Goal: Task Accomplishment & Management: Manage account settings

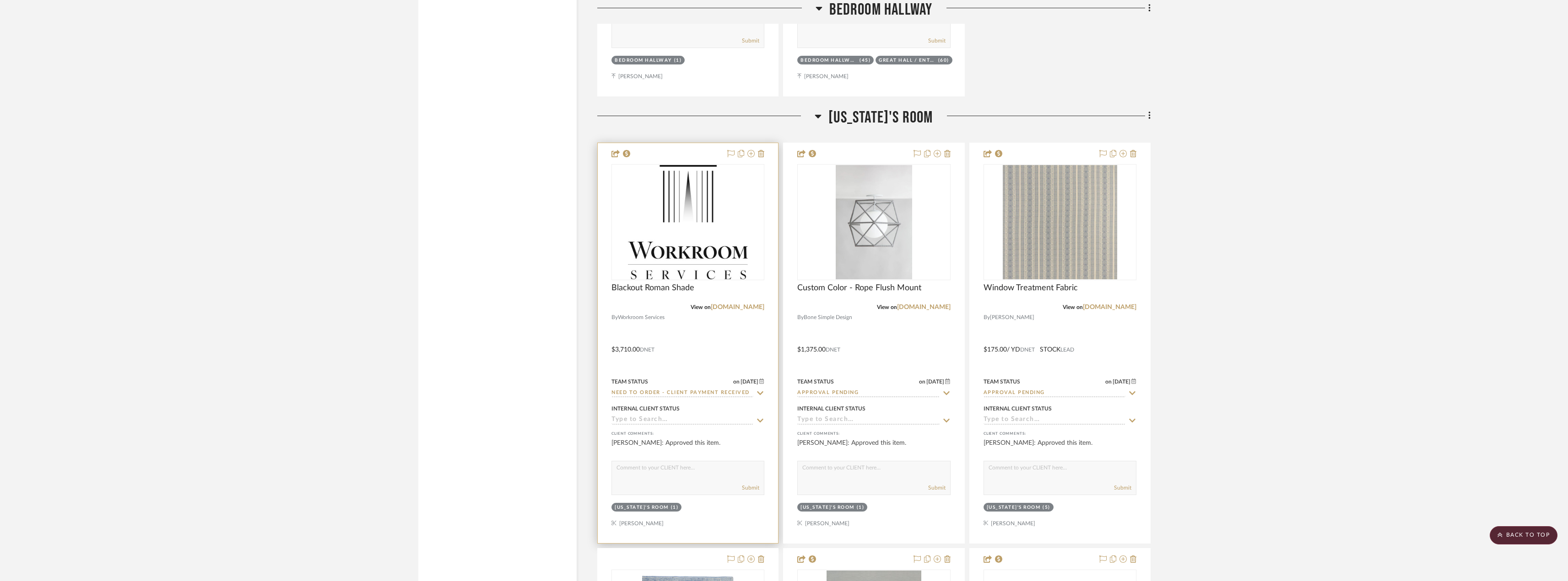
click at [696, 398] on div at bounding box center [687, 344] width 180 height 401
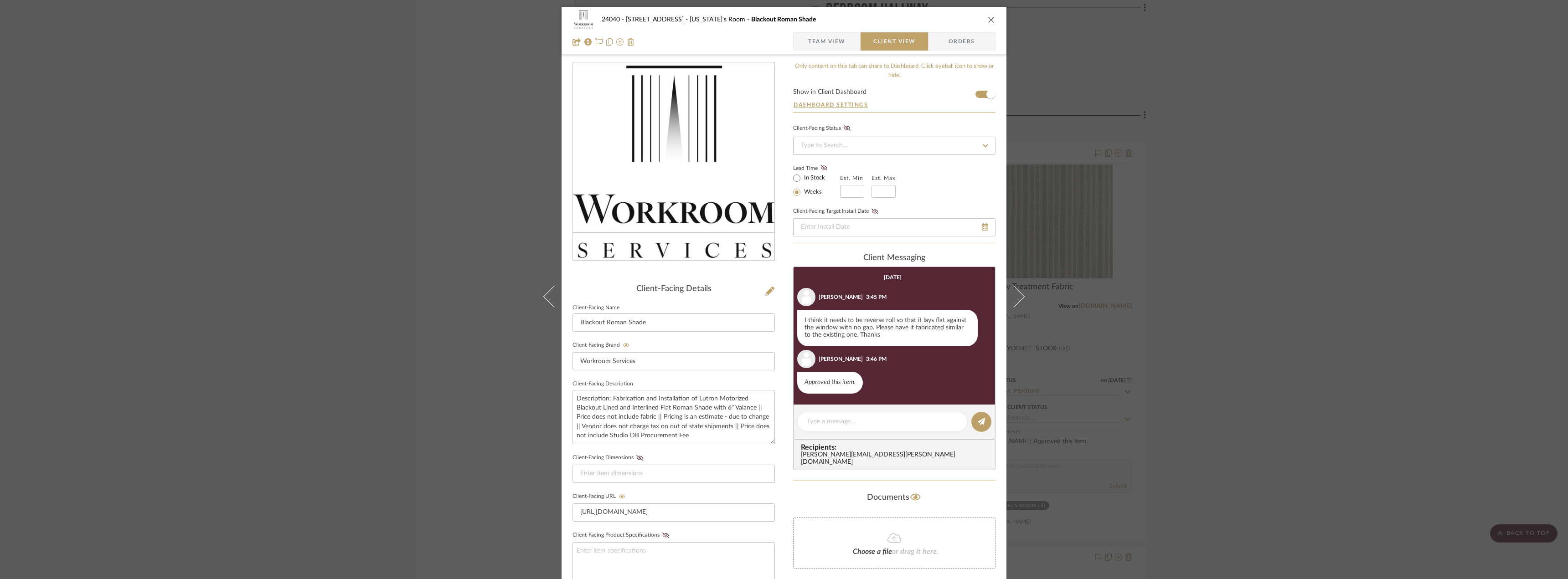
scroll to position [23, 0]
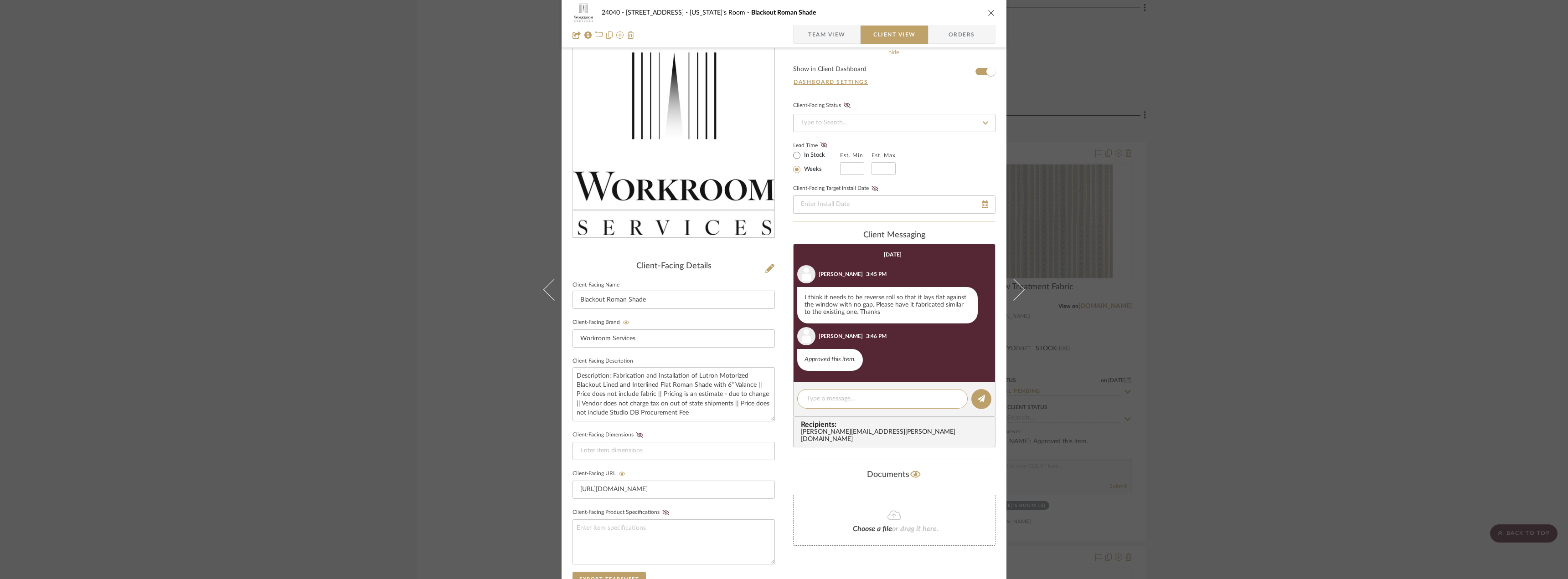
click at [822, 34] on span "Team View" at bounding box center [826, 34] width 37 height 18
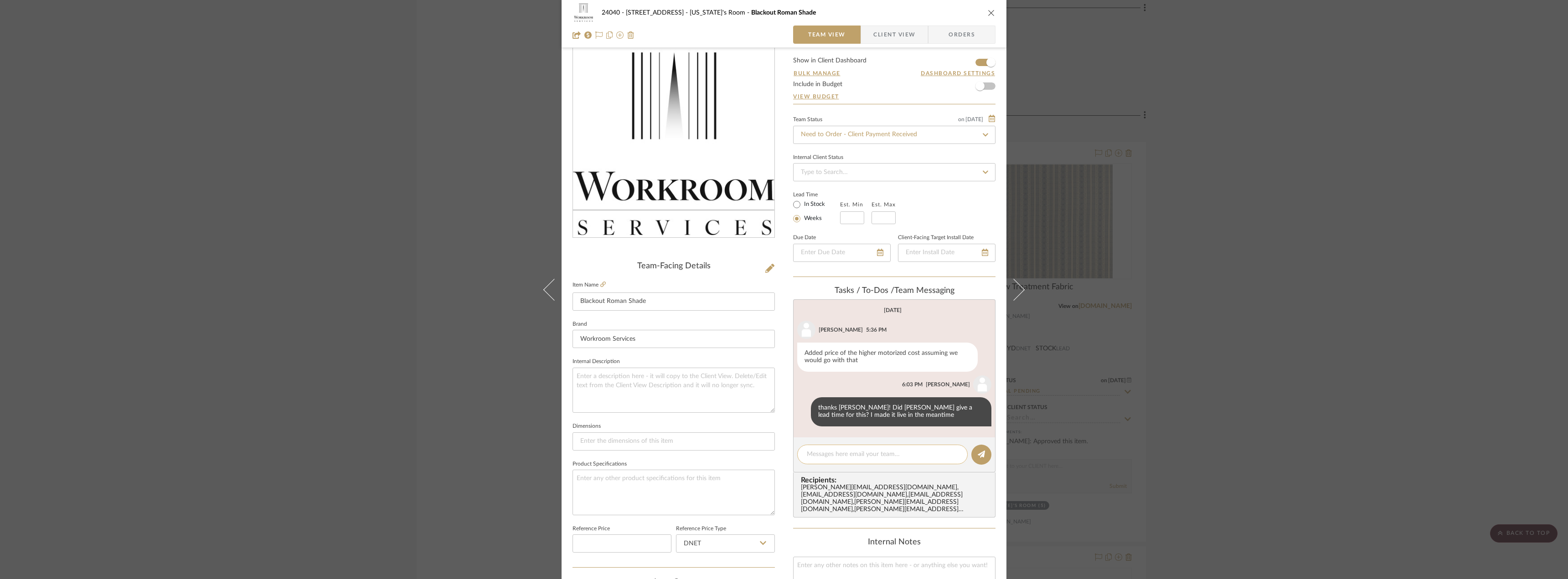
click at [818, 455] on textarea at bounding box center [882, 454] width 152 height 10
type textarea "hold purchase until we get the additional [MEDICAL_DATA] payment"
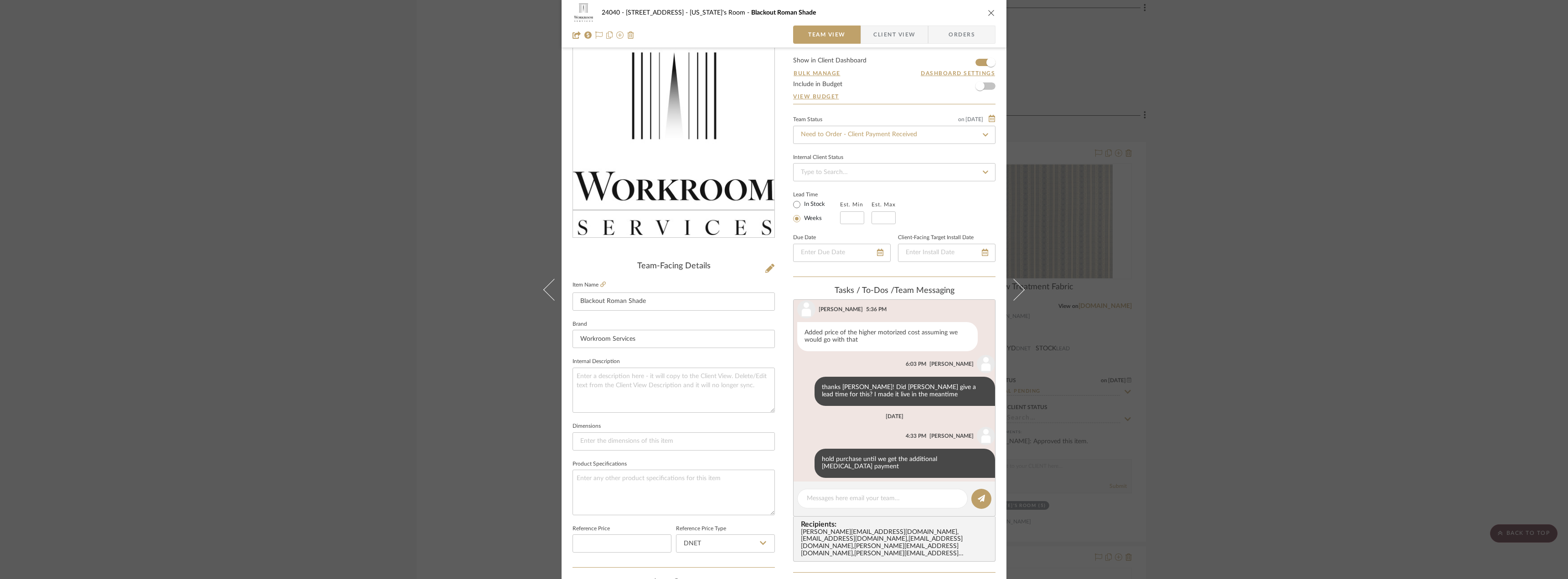
click at [304, 281] on div "24040 - 171 [GEOGRAPHIC_DATA] [US_STATE]'s Room Blackout Roman Shade Team View …" at bounding box center [784, 289] width 1568 height 579
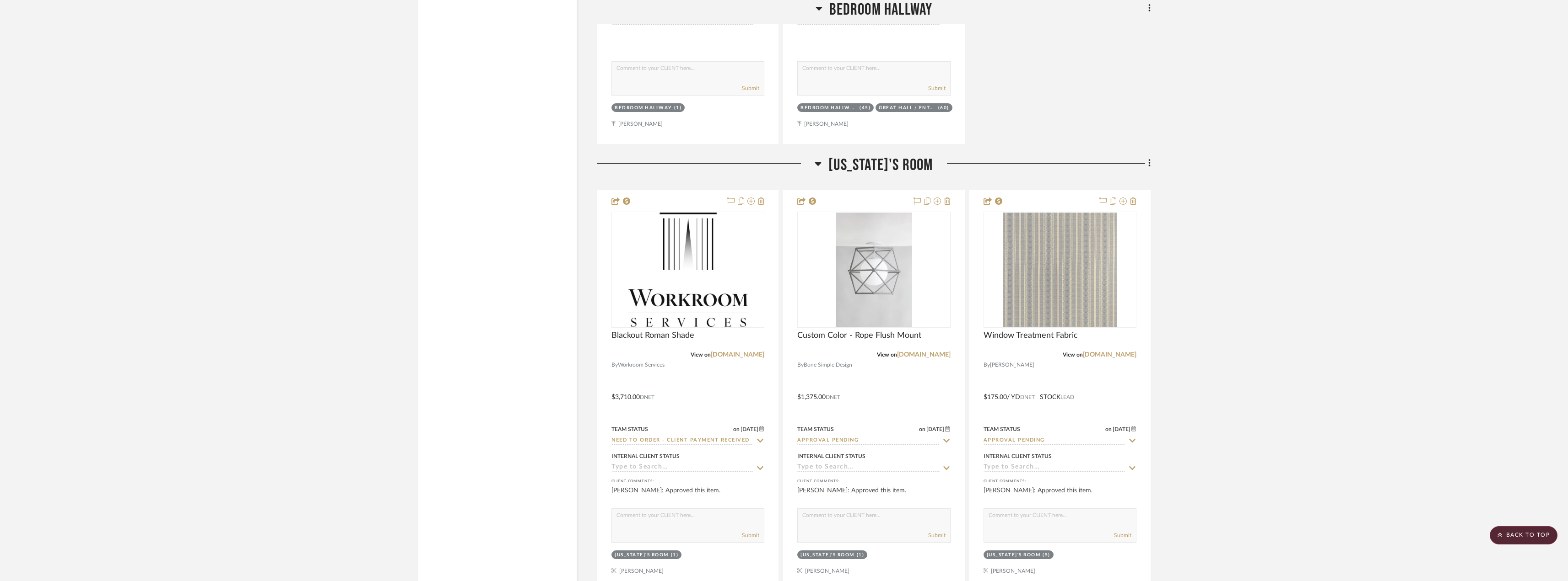
scroll to position [3552, 0]
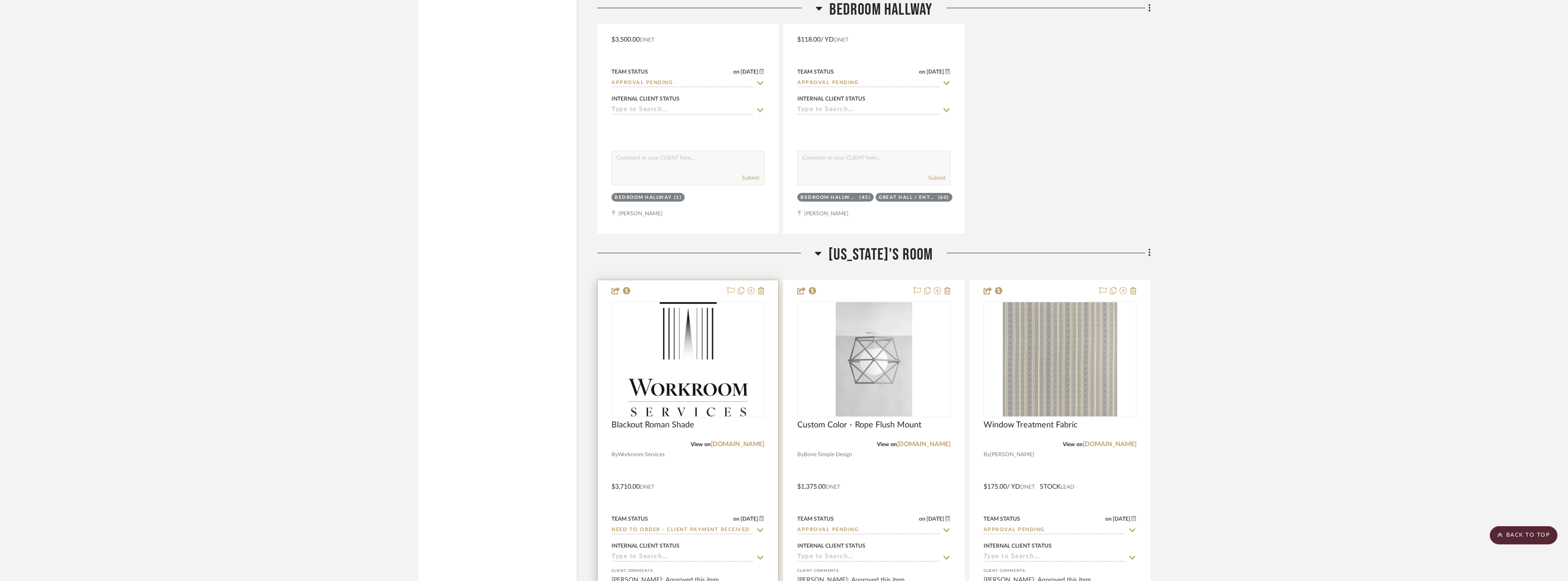
click at [638, 528] on input "Need to Order - Client Payment Received" at bounding box center [682, 531] width 141 height 9
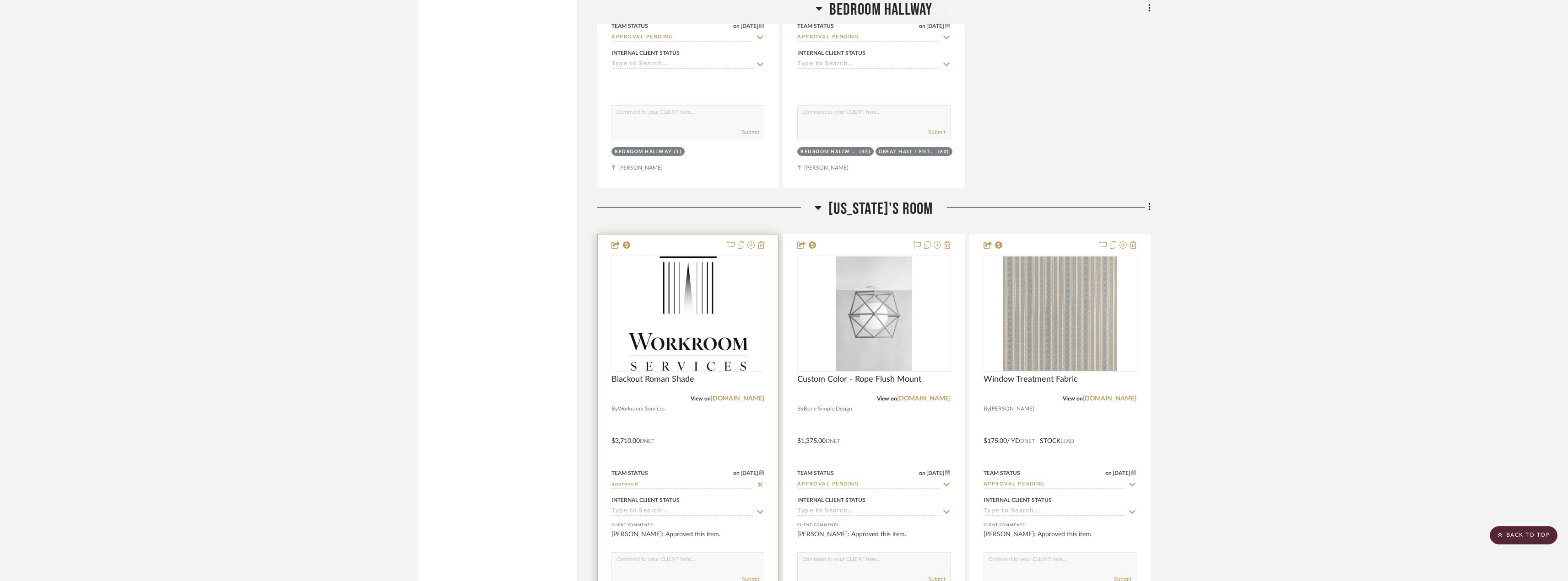
click at [637, 483] on input "approved" at bounding box center [682, 485] width 141 height 9
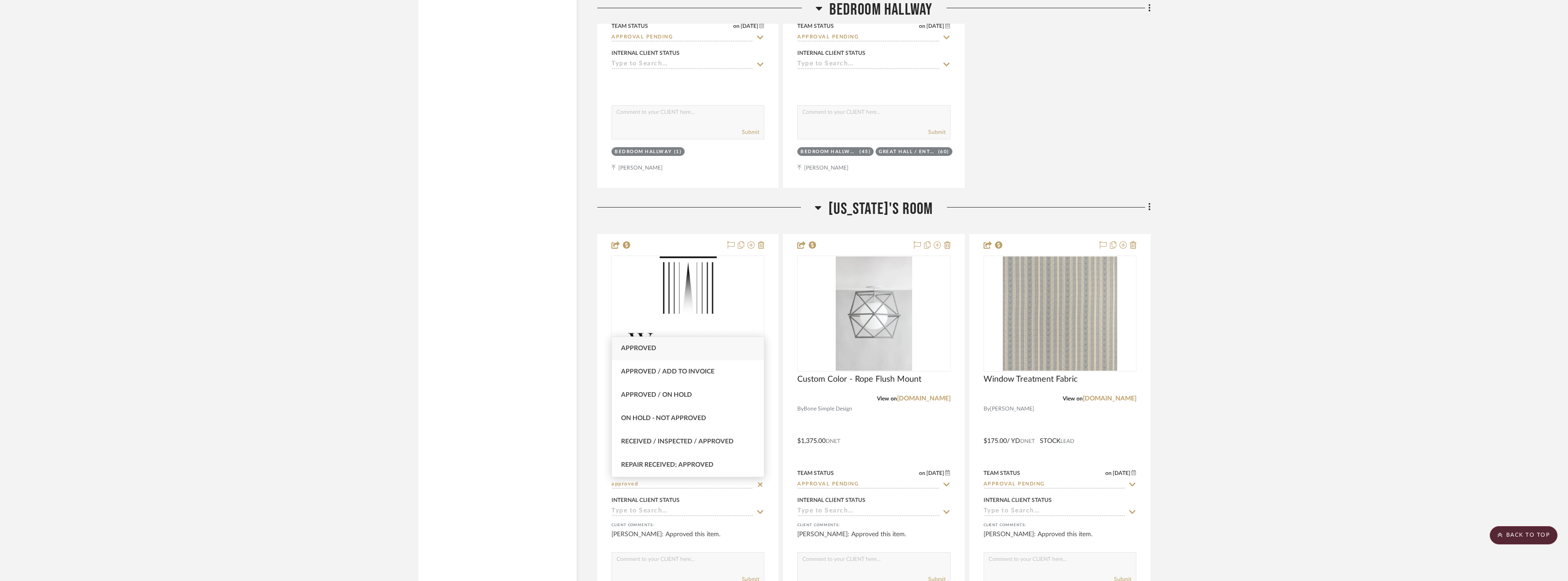
click at [658, 346] on div "Approved" at bounding box center [688, 349] width 152 height 24
type input "Approved"
click at [849, 485] on input "Approval Pending" at bounding box center [868, 485] width 141 height 9
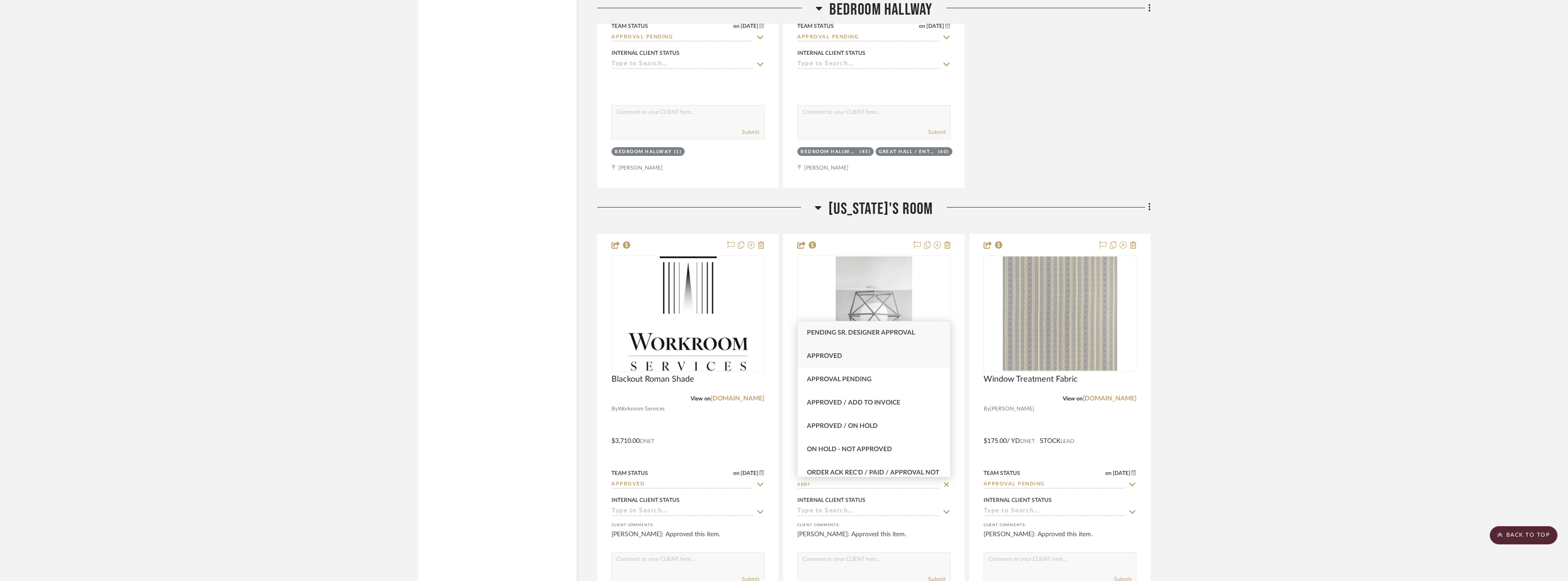
type input "appr"
click at [843, 349] on div "Approved" at bounding box center [873, 356] width 152 height 24
type input "[DATE]"
type input "Approved"
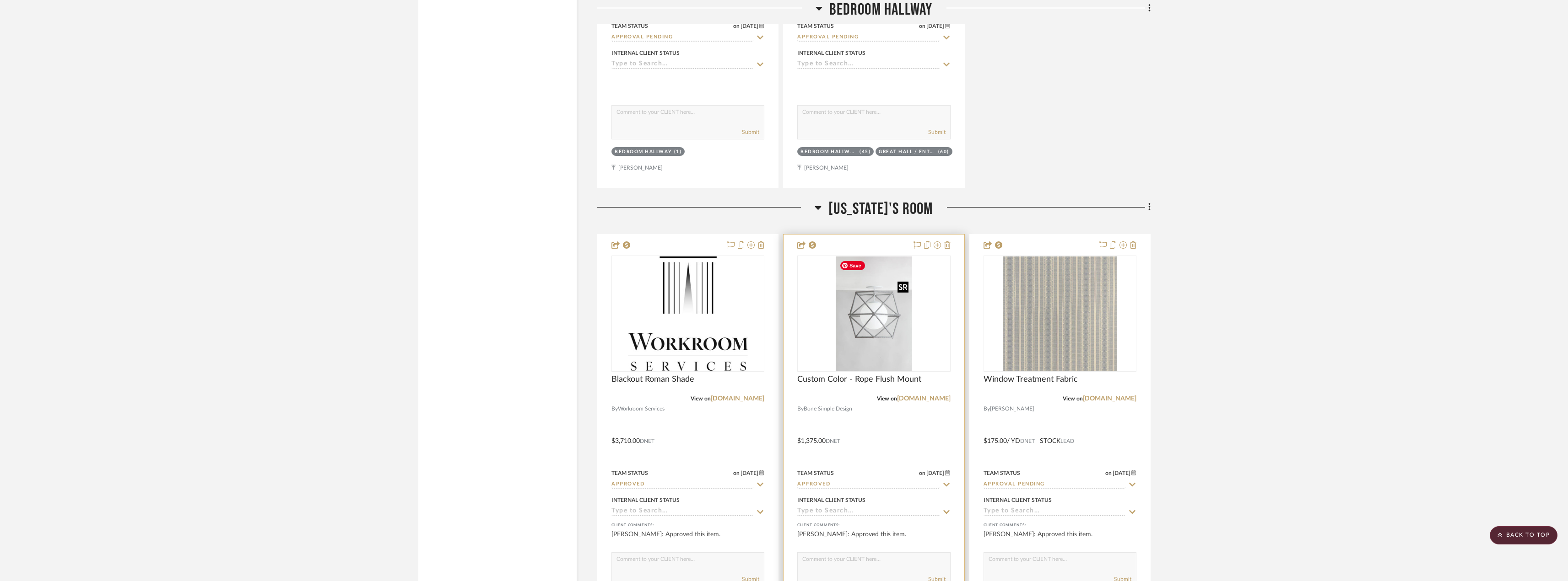
click at [911, 302] on img "0" at bounding box center [873, 314] width 76 height 114
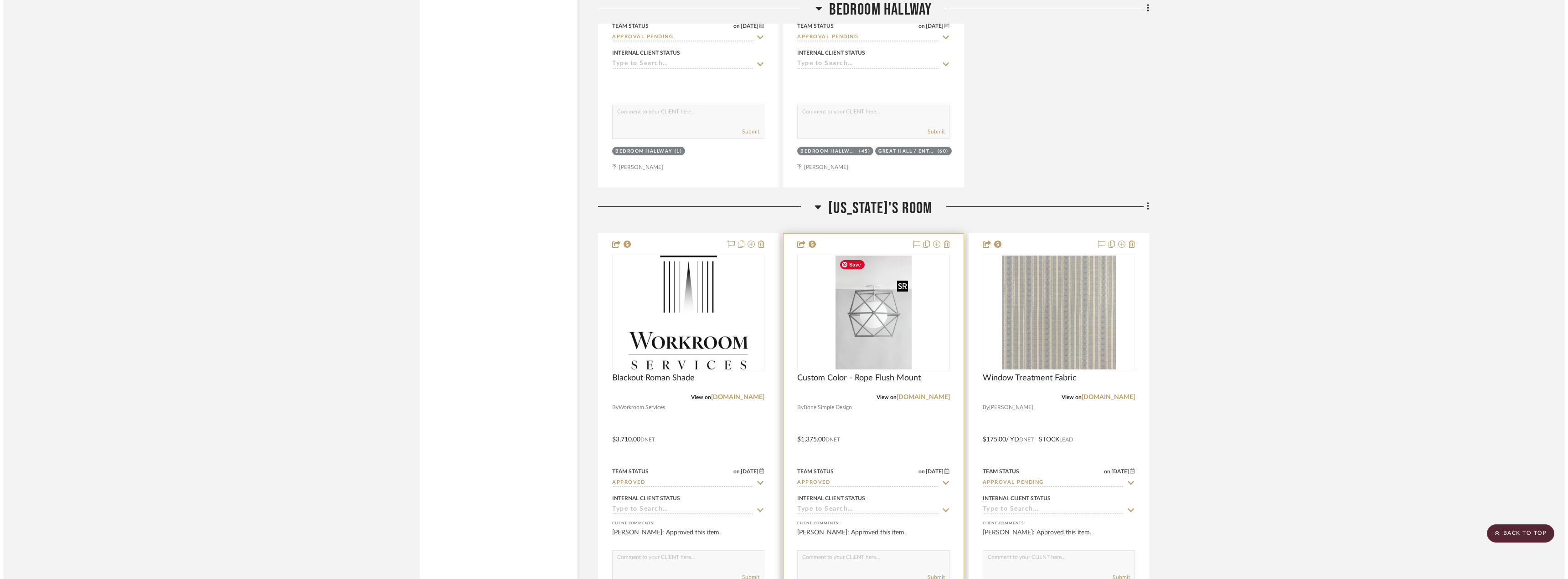
scroll to position [0, 0]
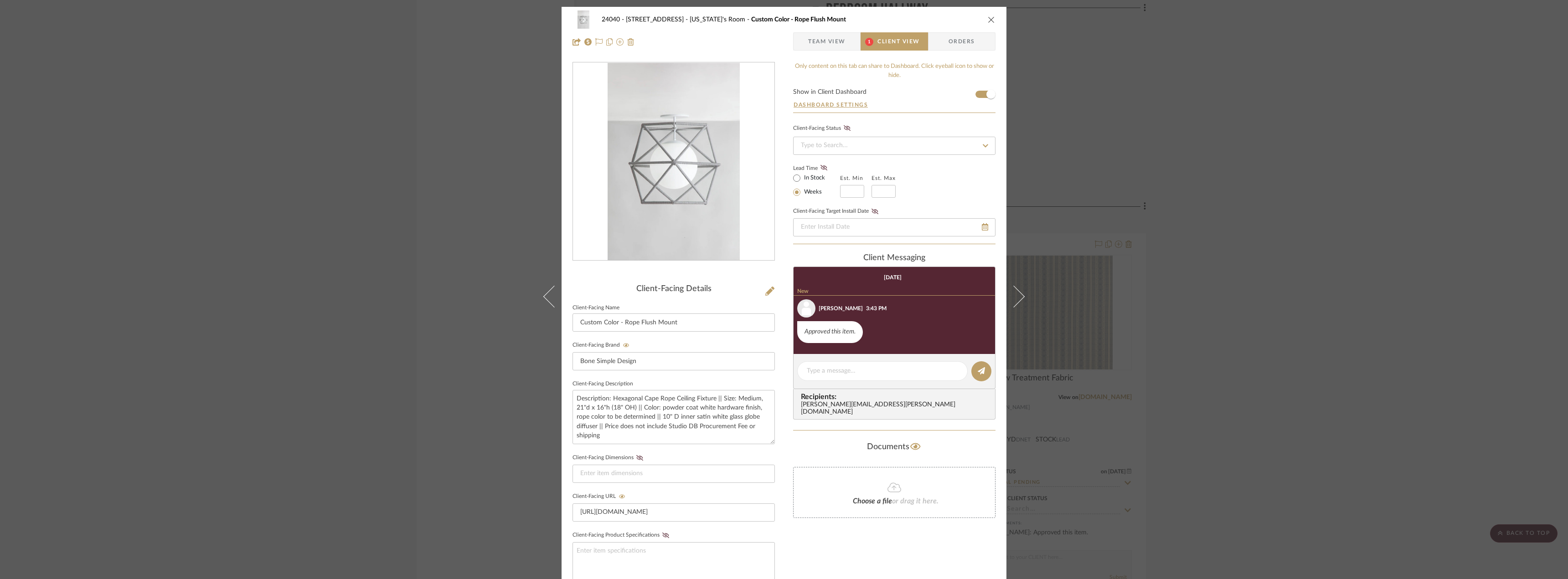
click at [821, 47] on span "Team View" at bounding box center [826, 42] width 37 height 18
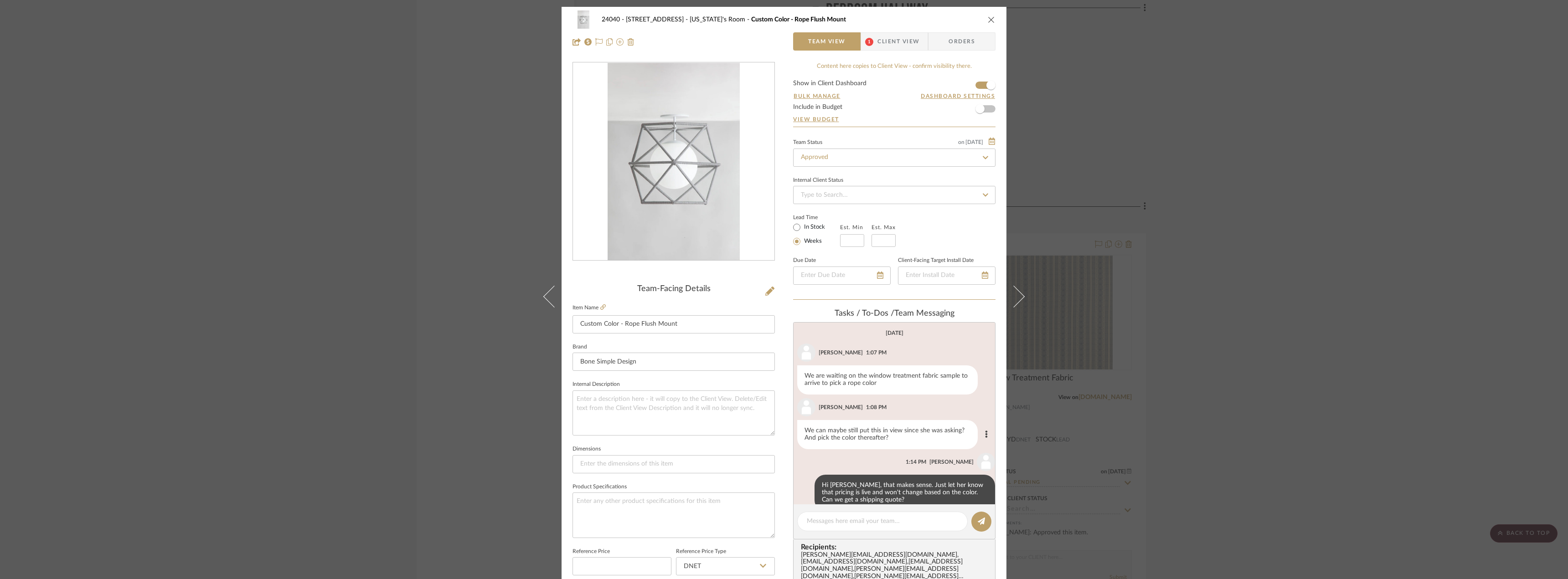
scroll to position [18, 0]
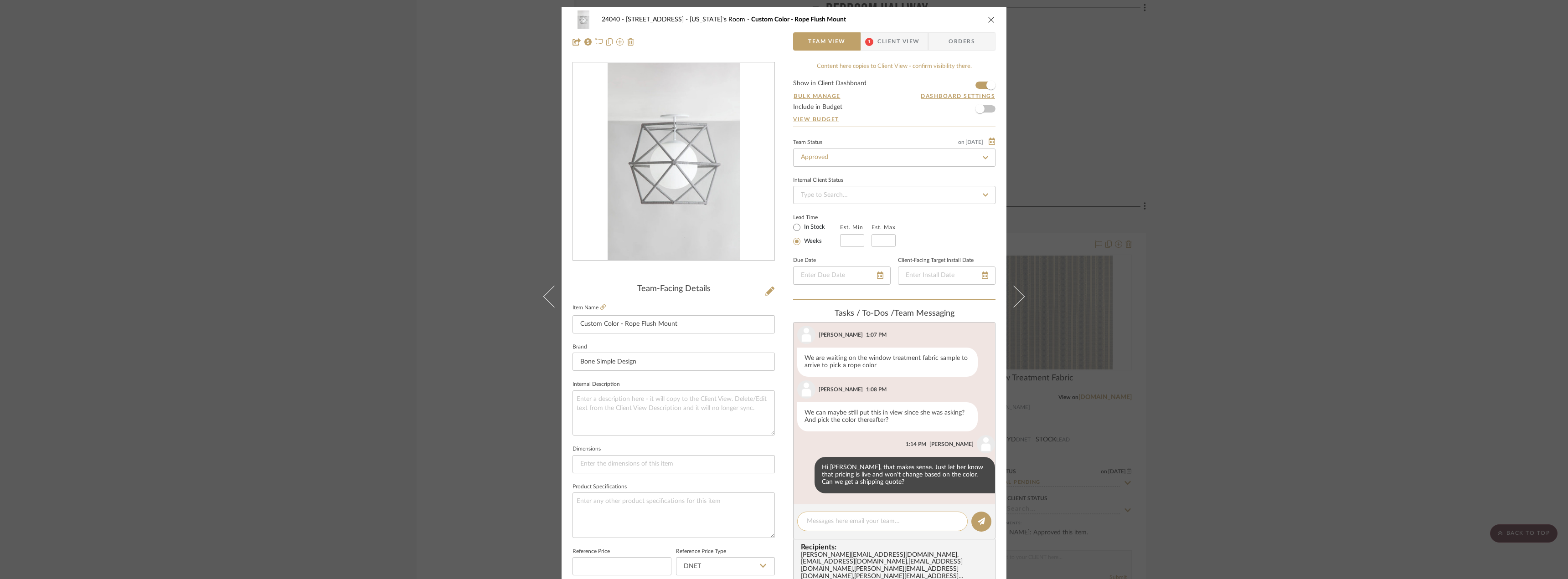
click at [852, 525] on textarea at bounding box center [882, 521] width 152 height 10
type textarea "hold purchase until we receive the samples"
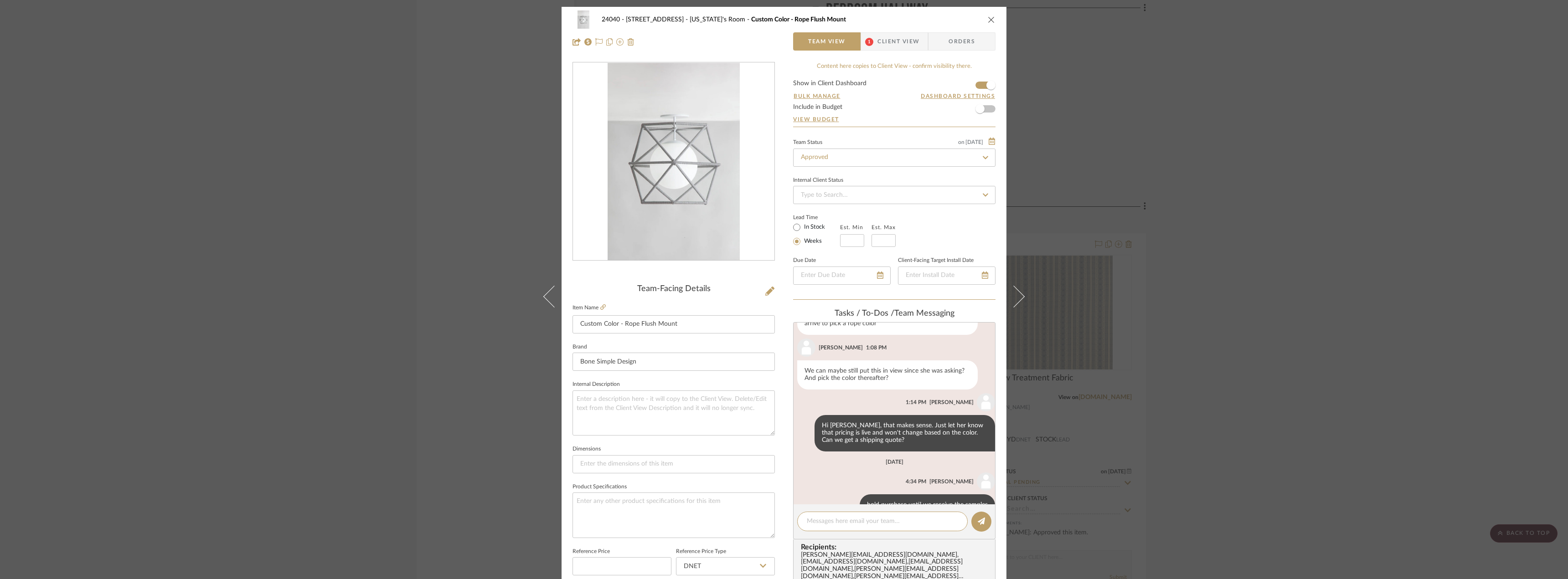
scroll to position [82, 0]
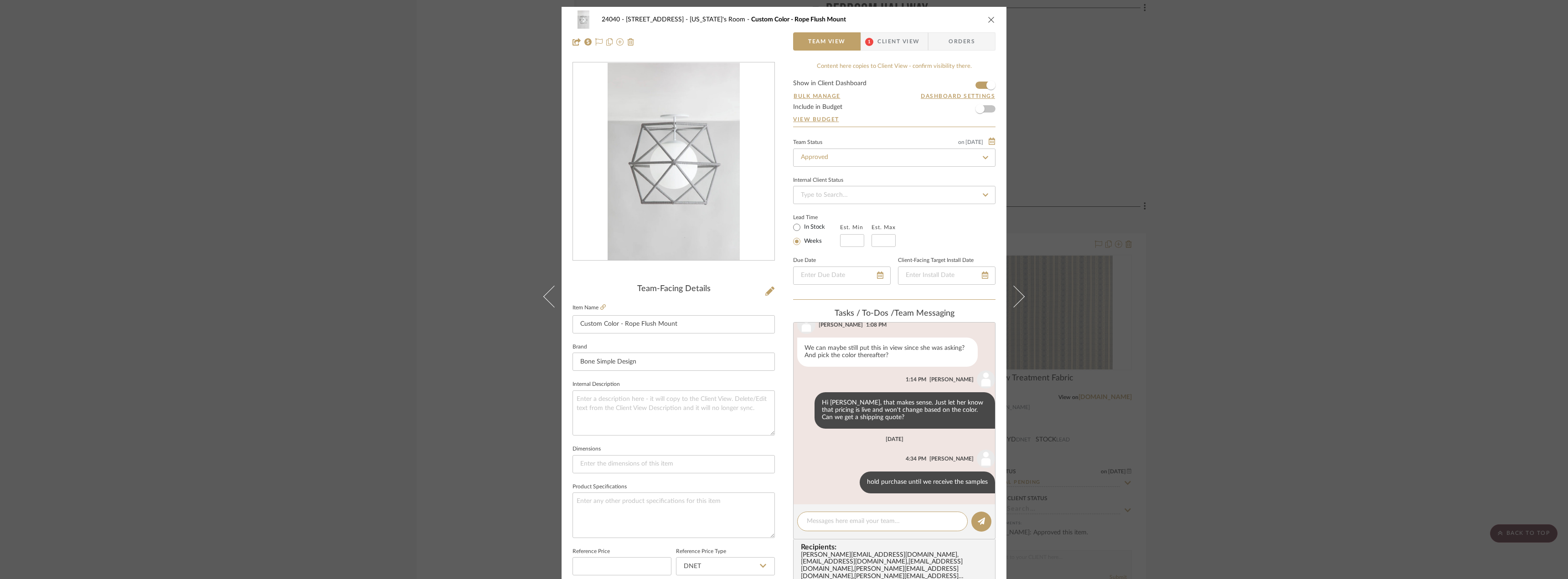
click at [1273, 392] on div "24040 - 171 [GEOGRAPHIC_DATA] [US_STATE]'s Room Custom Color - Rope Flush Mount…" at bounding box center [784, 289] width 1568 height 579
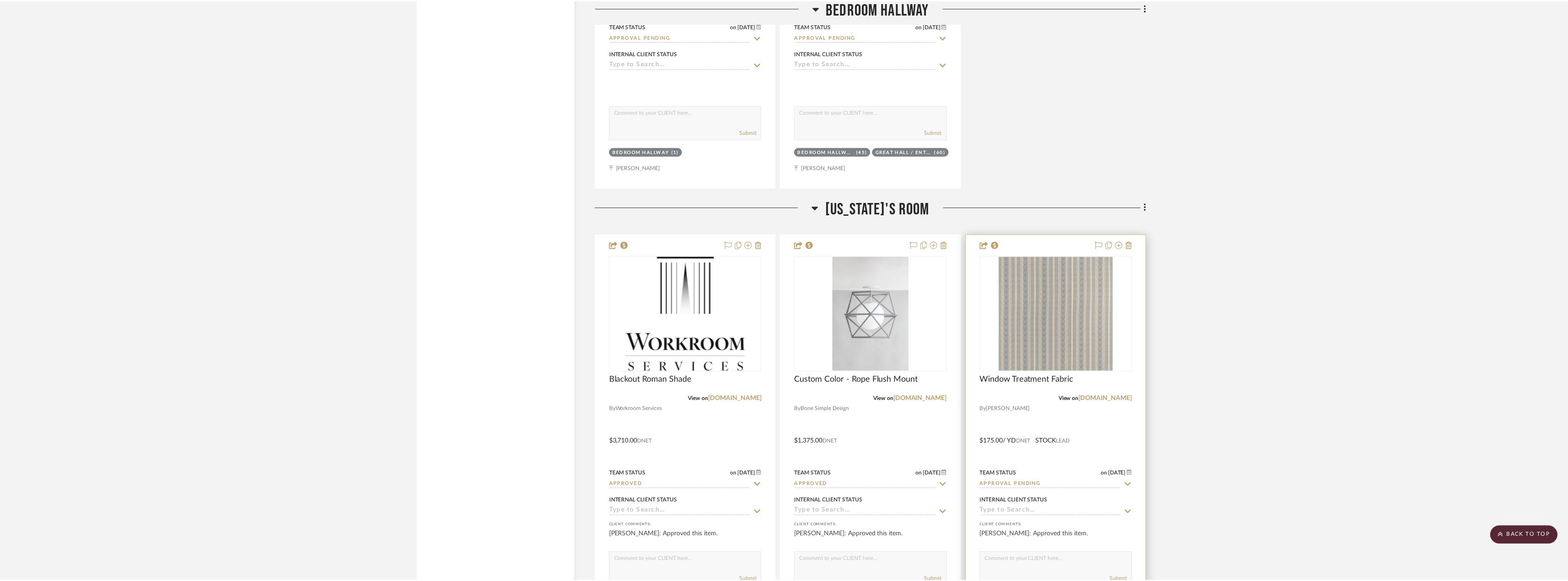
scroll to position [3597, 0]
click at [1027, 484] on input "Approval Pending" at bounding box center [1054, 485] width 141 height 9
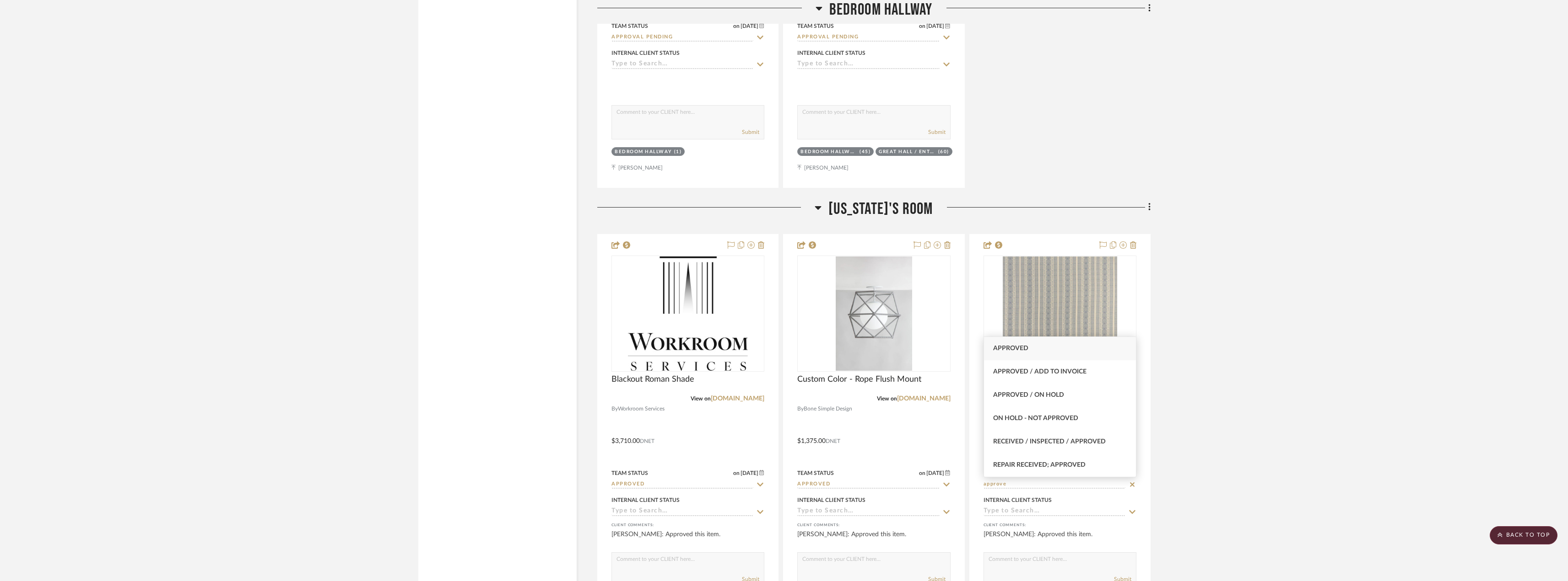
type input "approve"
click at [1023, 340] on div "Approved" at bounding box center [1060, 349] width 152 height 24
type input "[DATE]"
type input "Approved"
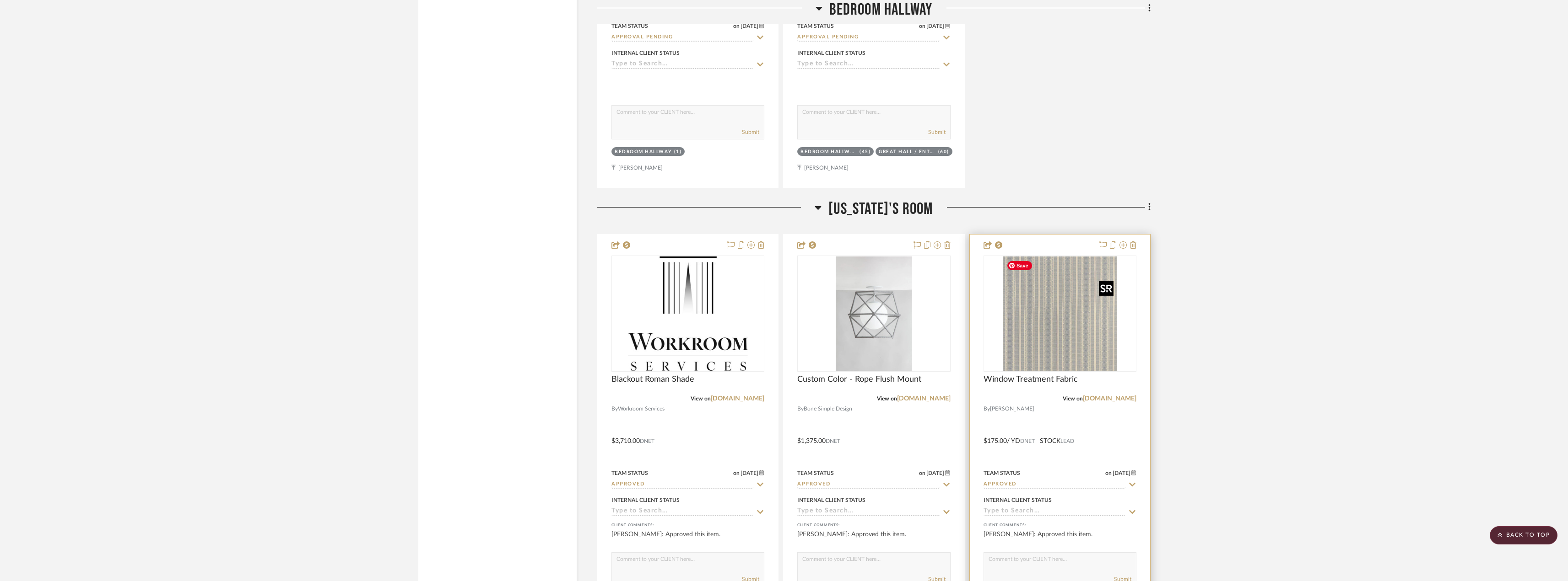
click at [1026, 337] on img "0" at bounding box center [1060, 314] width 114 height 114
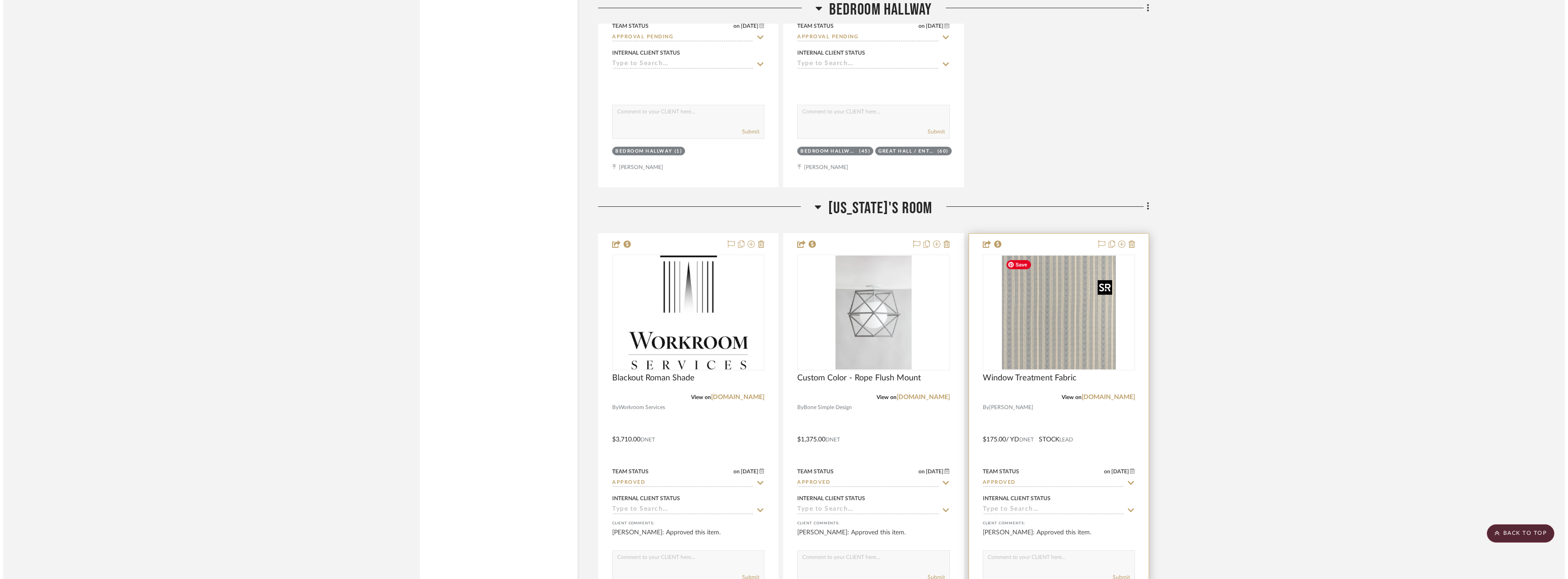
scroll to position [0, 0]
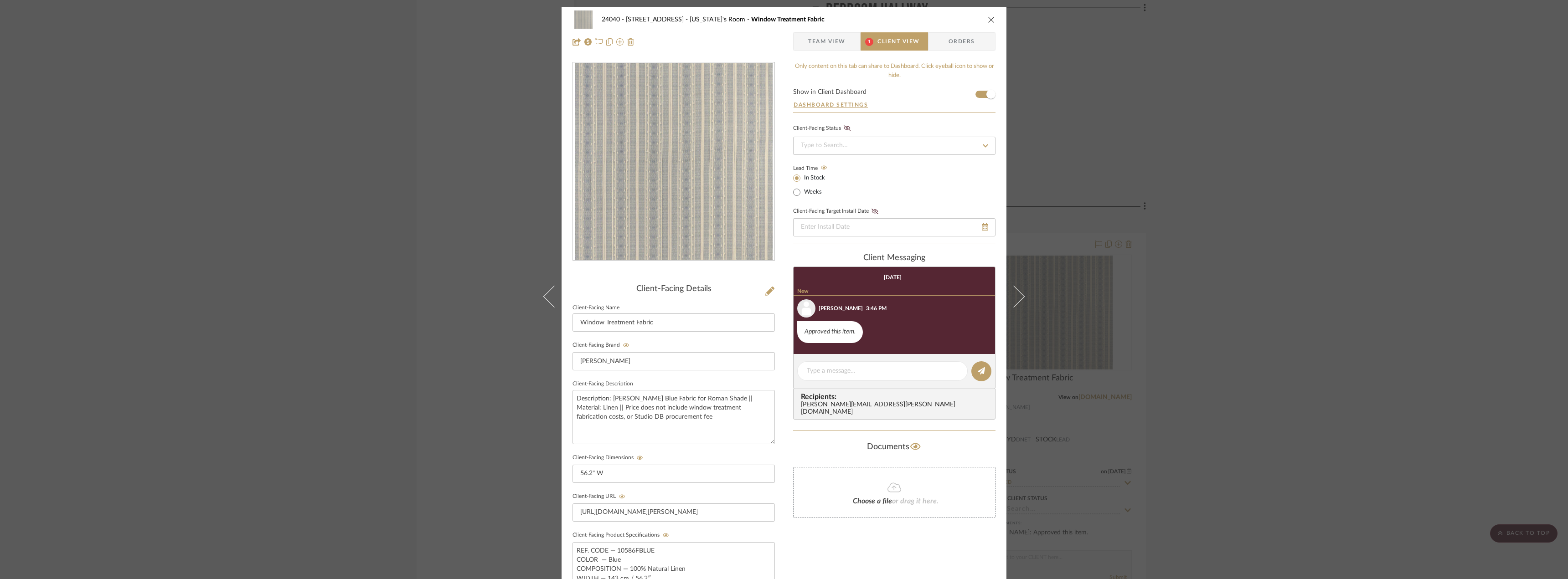
click at [832, 37] on span "Team View" at bounding box center [826, 42] width 37 height 18
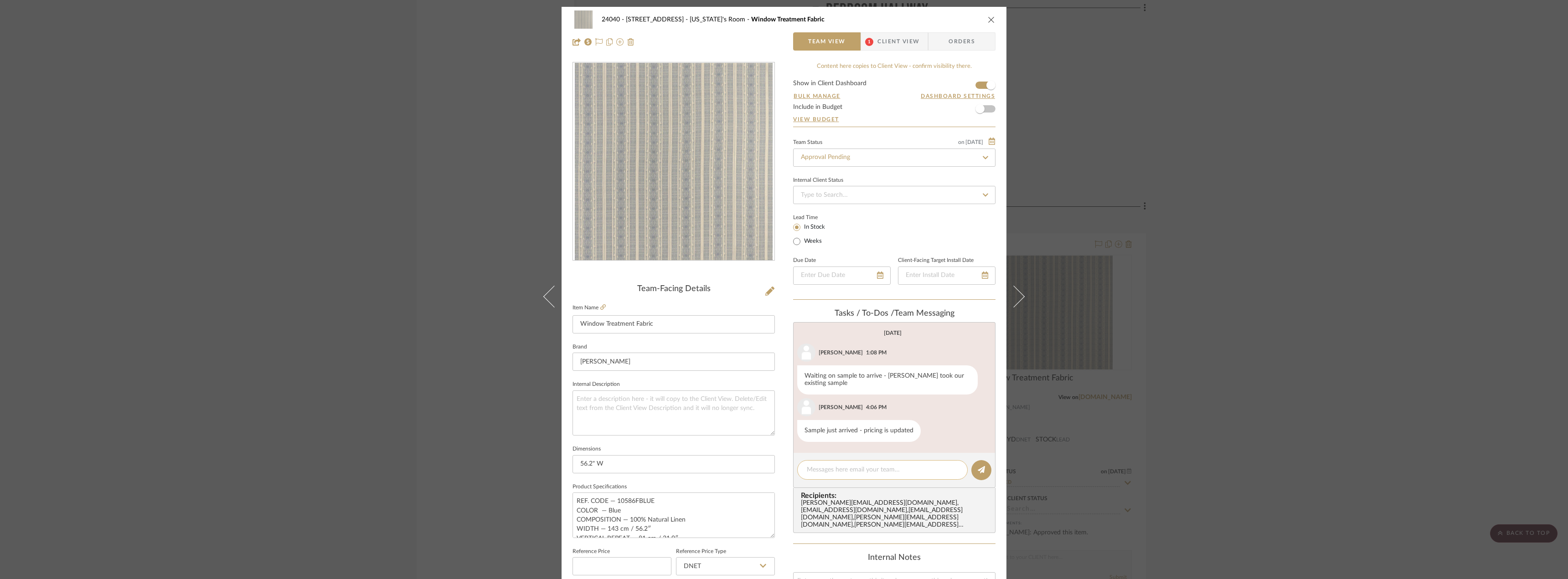
click at [827, 472] on textarea at bounding box center [882, 470] width 152 height 10
type textarea "hold until we receive [MEDICAL_DATA] payment"
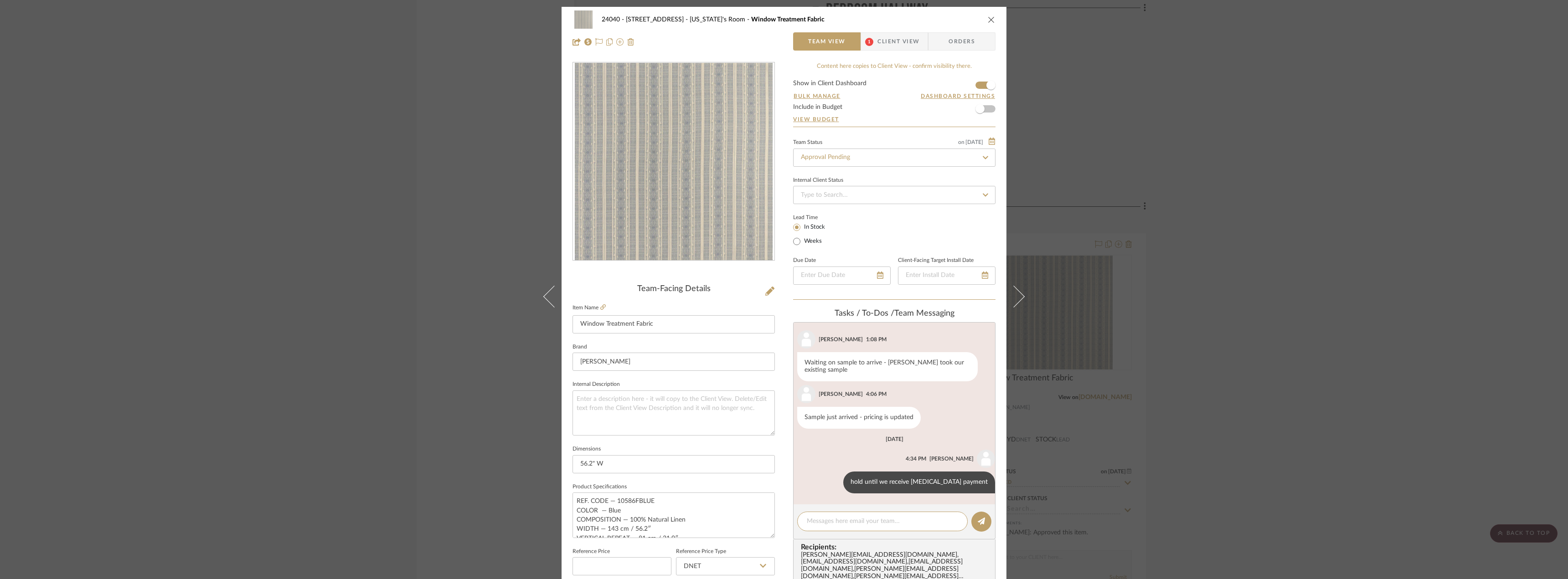
click at [1300, 380] on div "24040 - [GEOGRAPHIC_DATA] [US_STATE]'s Room Window Treatment Fabric Team View 1…" at bounding box center [784, 289] width 1568 height 579
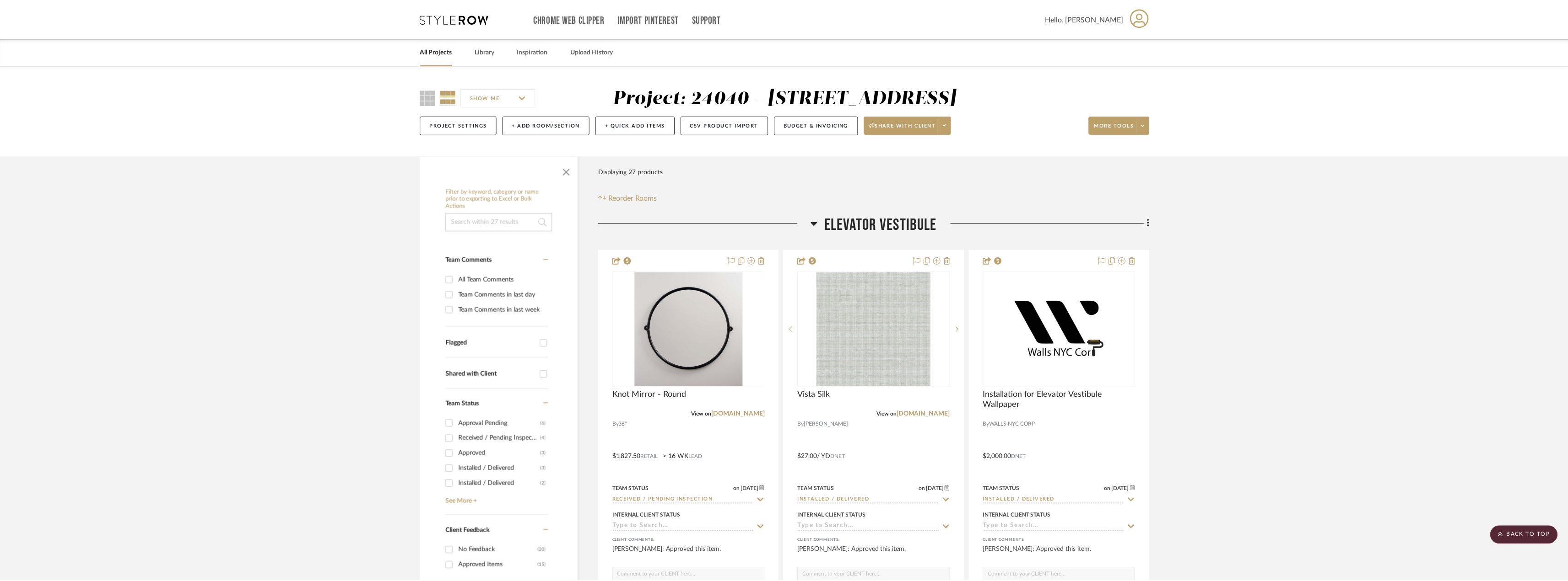
scroll to position [3597, 0]
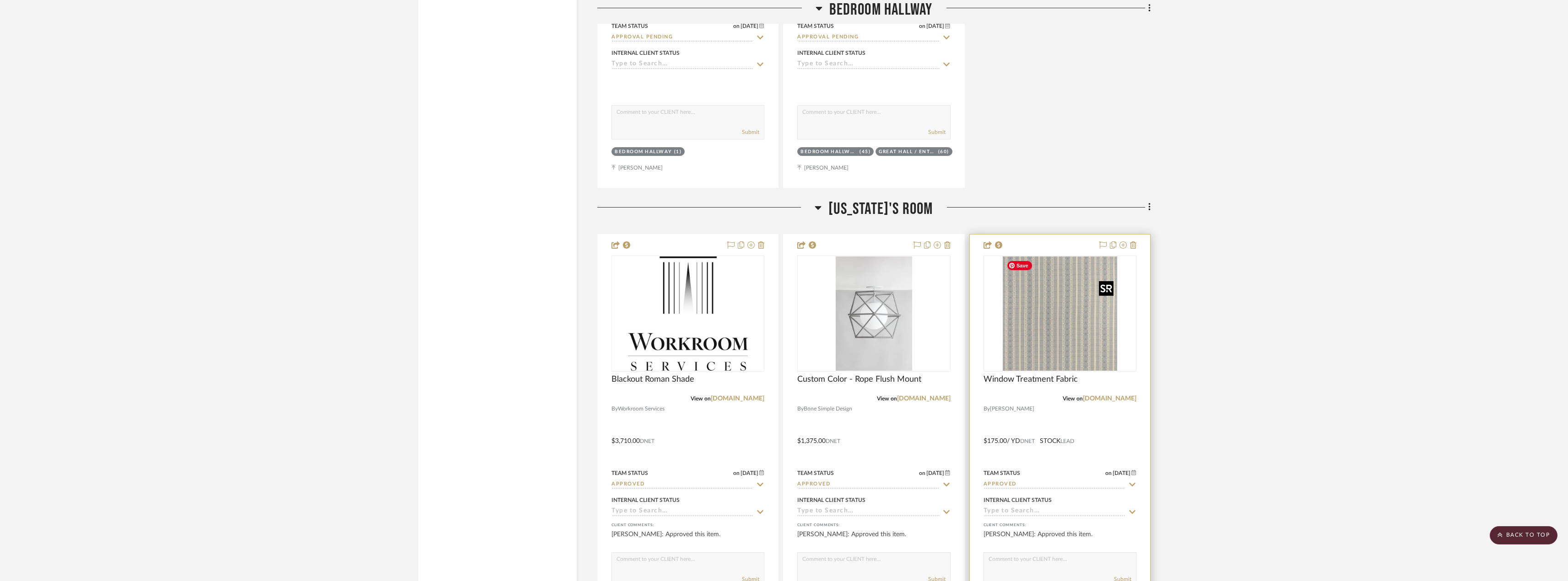
click at [1053, 335] on img "0" at bounding box center [1060, 314] width 114 height 114
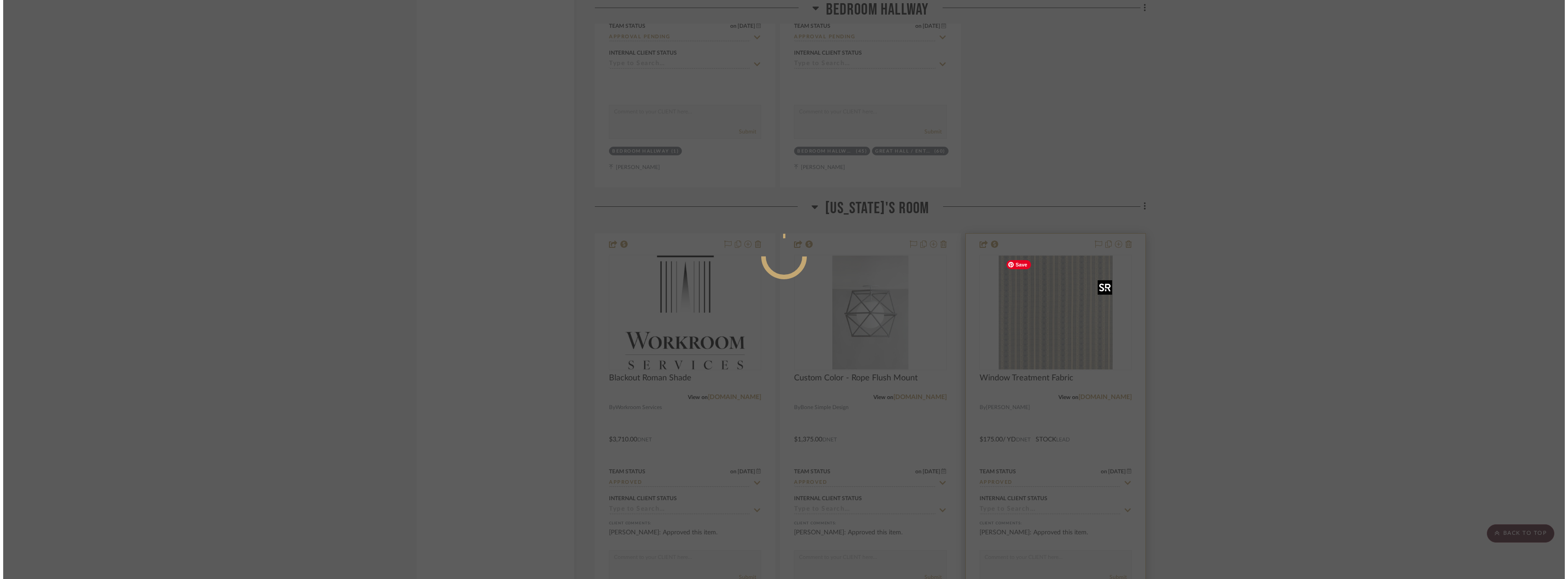
scroll to position [0, 0]
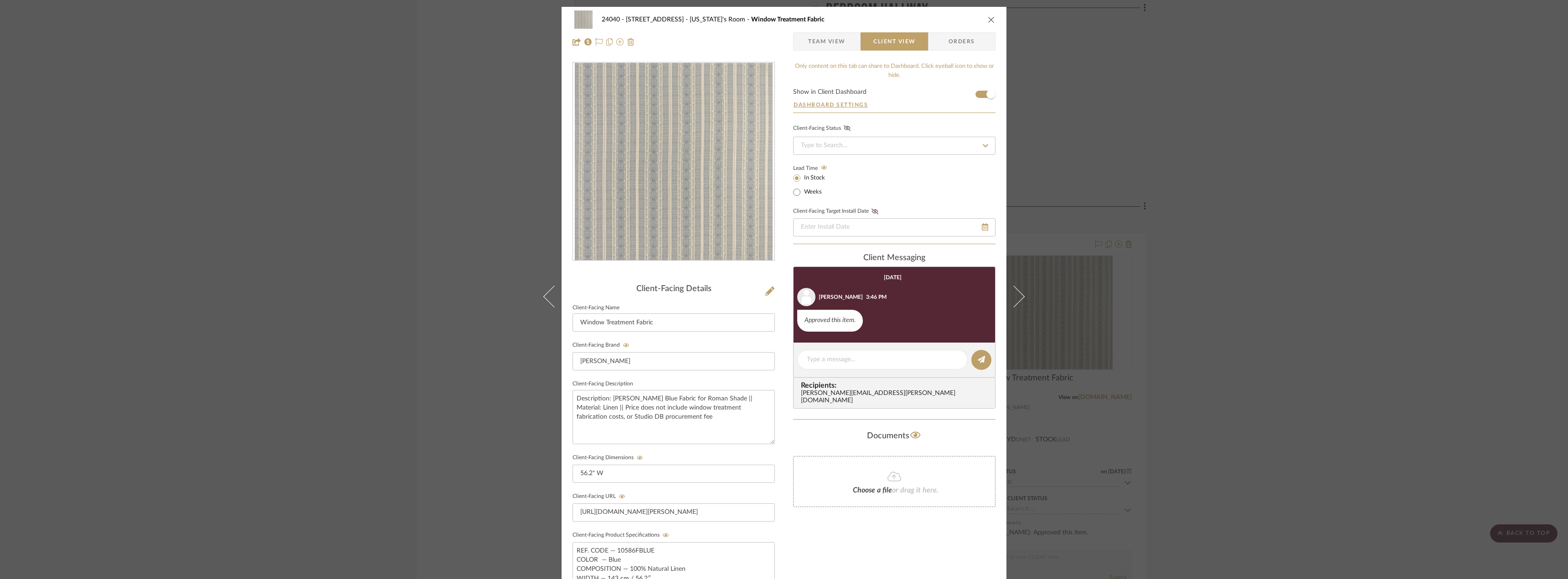
click at [826, 37] on span "Team View" at bounding box center [826, 42] width 37 height 18
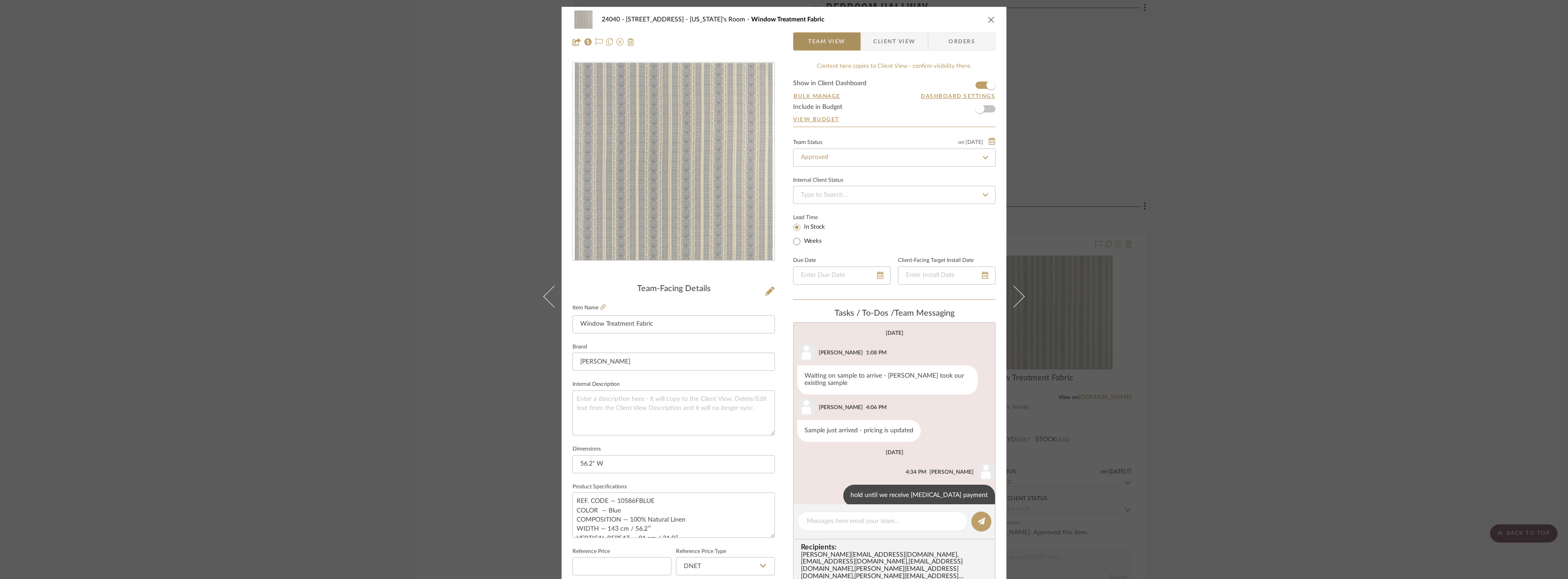
scroll to position [14, 0]
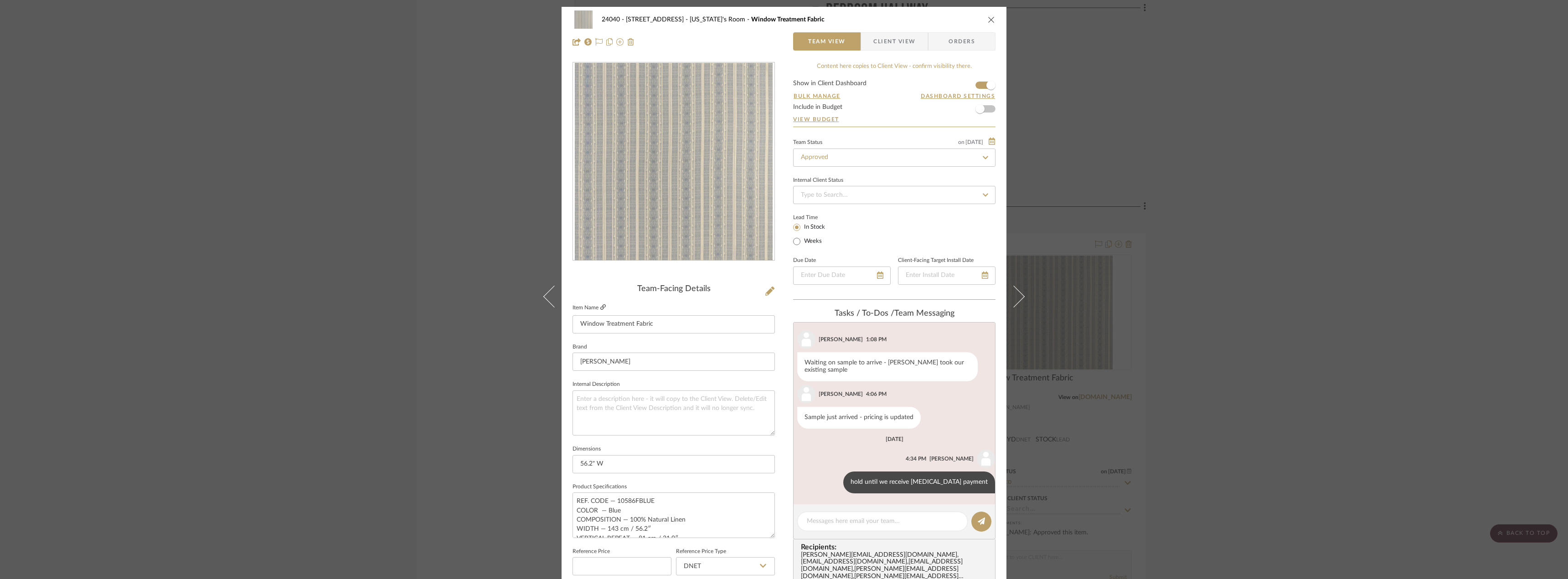
click at [602, 309] on icon at bounding box center [603, 307] width 5 height 5
